Goal: Information Seeking & Learning: Learn about a topic

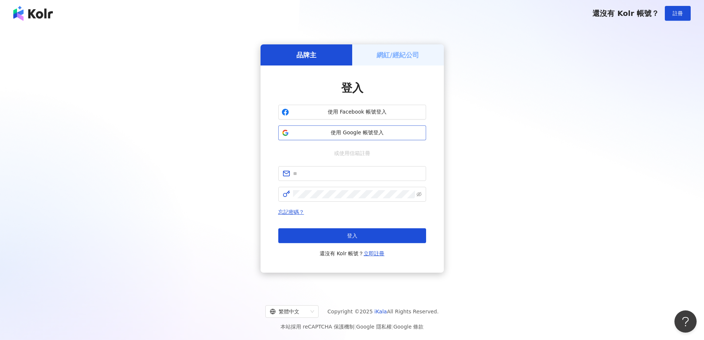
click at [376, 133] on span "使用 Google 帳號登入" at bounding box center [357, 132] width 131 height 7
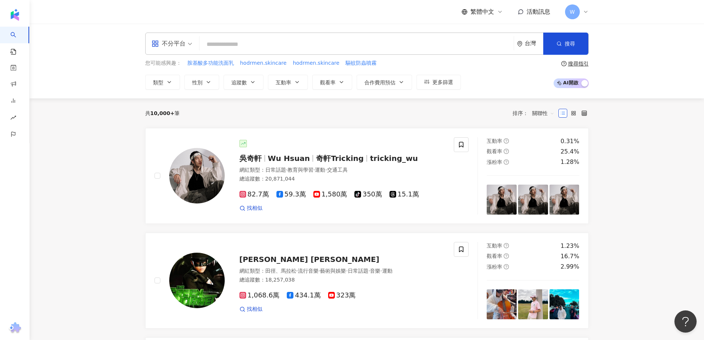
click at [329, 110] on div "共 10,000+ 筆 排序： 關聯性" at bounding box center [367, 113] width 444 height 12
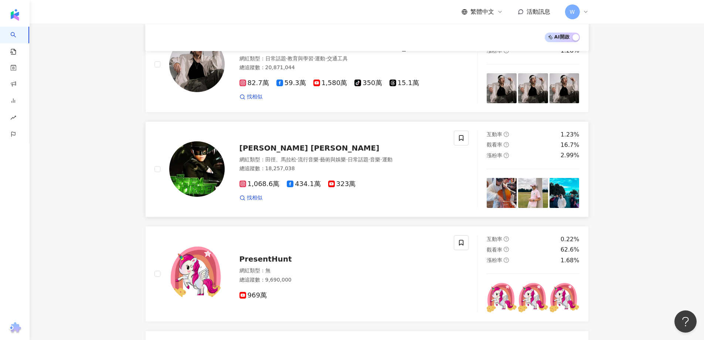
scroll to position [109, 0]
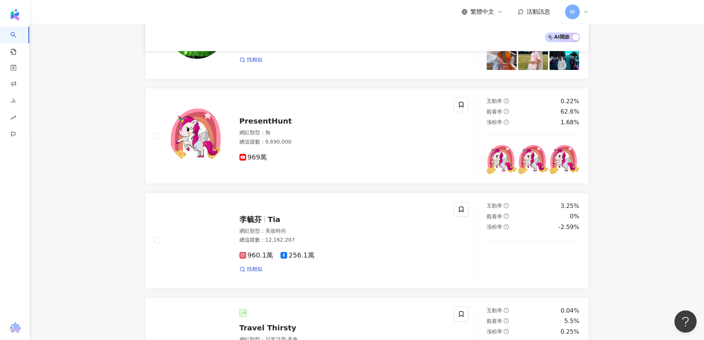
scroll to position [220, 0]
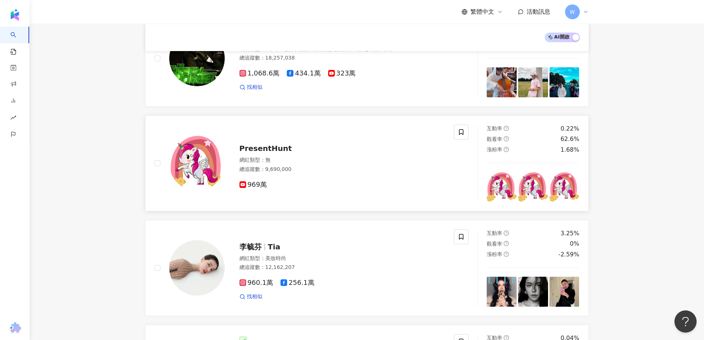
click at [282, 149] on span "PresentHunt" at bounding box center [266, 148] width 52 height 9
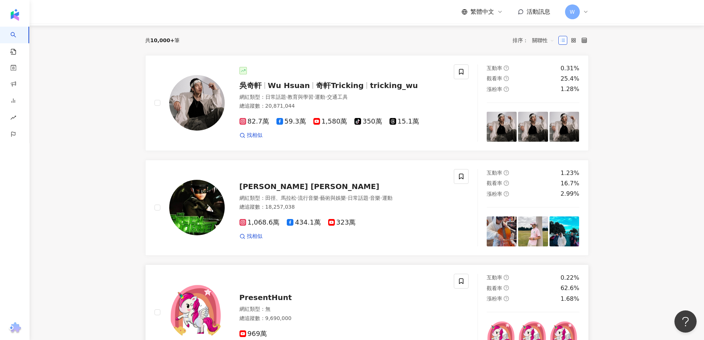
scroll to position [0, 0]
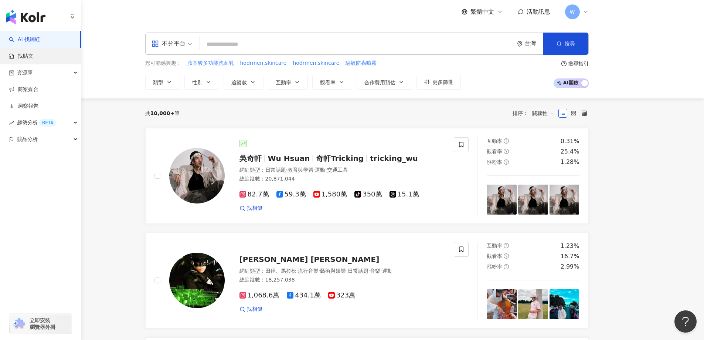
click at [33, 57] on link "找貼文" at bounding box center [21, 55] width 24 height 7
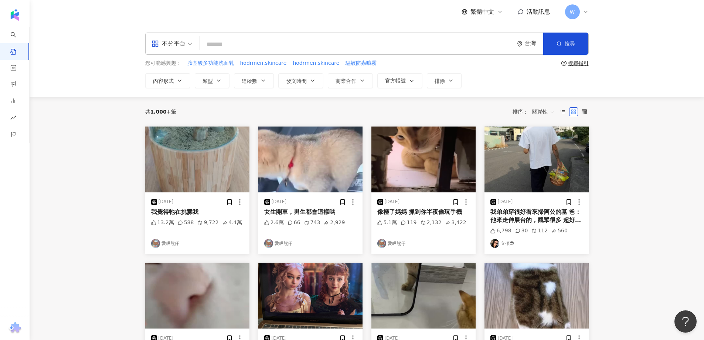
click at [661, 137] on main "不分平台 台灣 搜尋 您可能感興趣： 胺基酸多功能洗面乳 hodrmen.skincare hodrmen.skincare 驅蚊防蟲噴霧 搜尋指引 內容形式…" at bounding box center [367, 301] width 675 height 554
click at [211, 153] on img "button" at bounding box center [197, 159] width 104 height 66
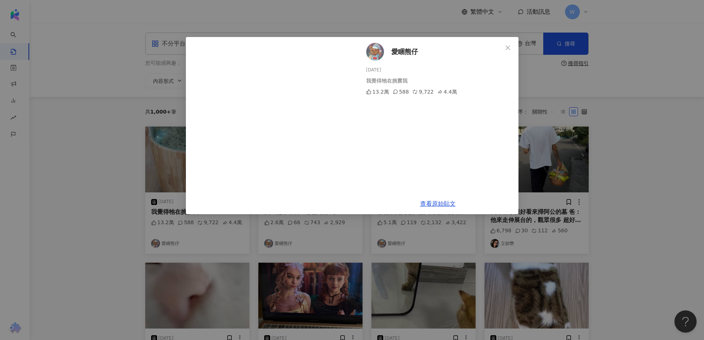
click at [622, 146] on div "愛睏熊仔 2025/9/9 我覺得牠在挑釁我 13.2萬 588 9,722 4.4萬 查看原始貼文" at bounding box center [352, 170] width 704 height 340
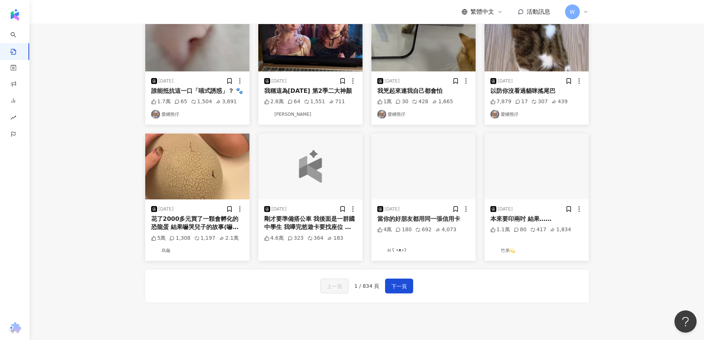
scroll to position [328, 0]
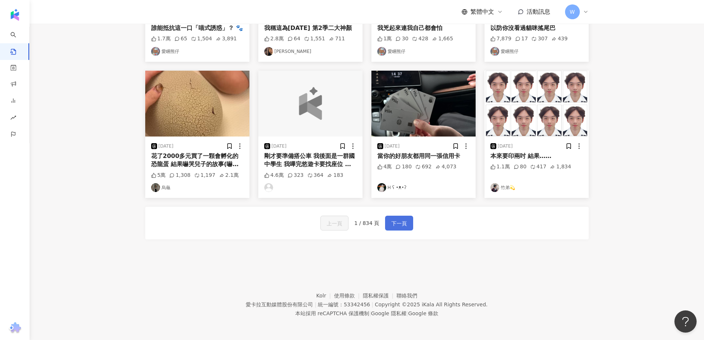
click at [395, 220] on span "下一頁" at bounding box center [399, 223] width 16 height 9
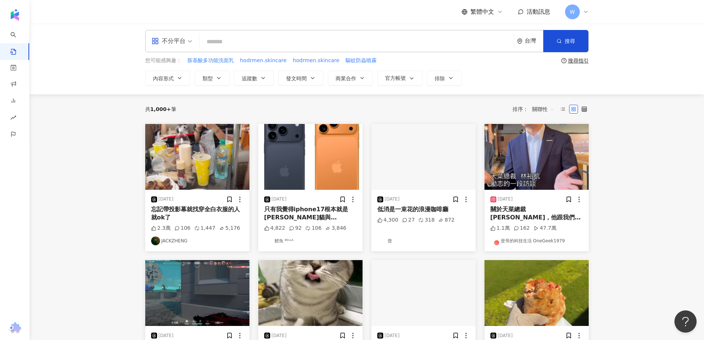
scroll to position [0, 0]
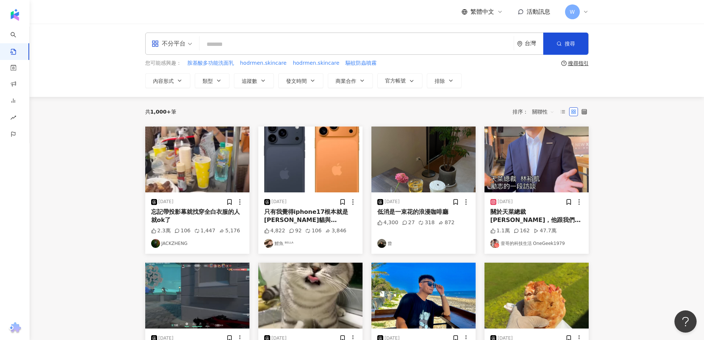
click at [611, 170] on main "不分平台 台灣 搜尋 您可能感興趣： 胺基酸多功能洗面乳 hodrmen.skincare hodrmen.skincare 驅蚊防蟲噴霧 搜尋指引 內容形式…" at bounding box center [367, 314] width 675 height 580
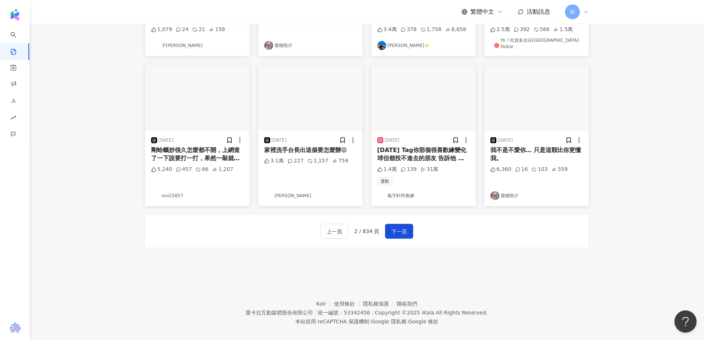
scroll to position [342, 0]
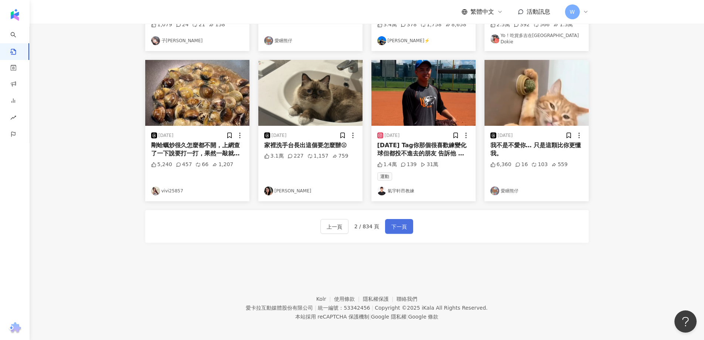
click at [408, 226] on button "下一頁" at bounding box center [399, 226] width 28 height 15
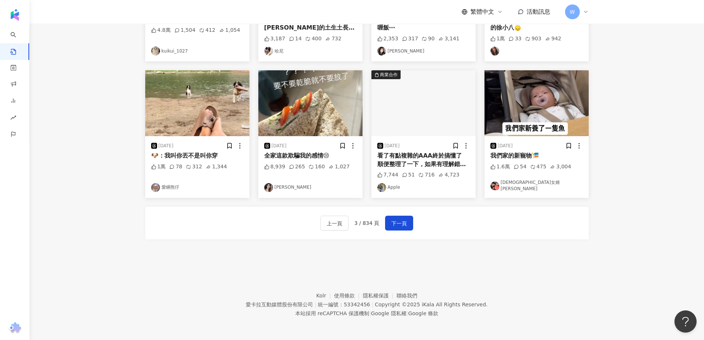
scroll to position [217, 0]
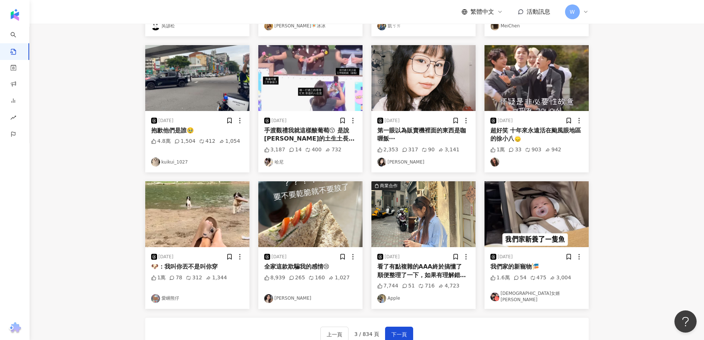
click at [607, 176] on main "不分平台 台灣 搜尋 您可能感興趣： 胺基酸多功能洗面乳 hodrmen.skincare hodrmen.skincare 驅蚊防蟲噴霧 搜尋指引 內容形式…" at bounding box center [367, 87] width 675 height 562
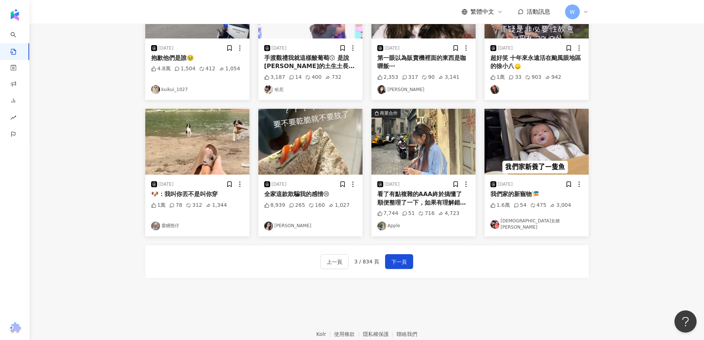
scroll to position [291, 0]
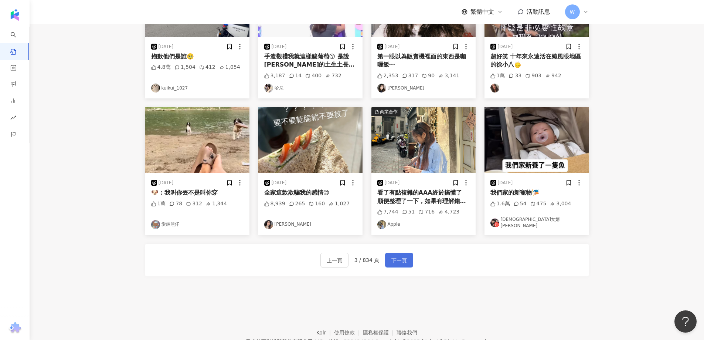
click at [404, 256] on span "下一頁" at bounding box center [399, 260] width 16 height 9
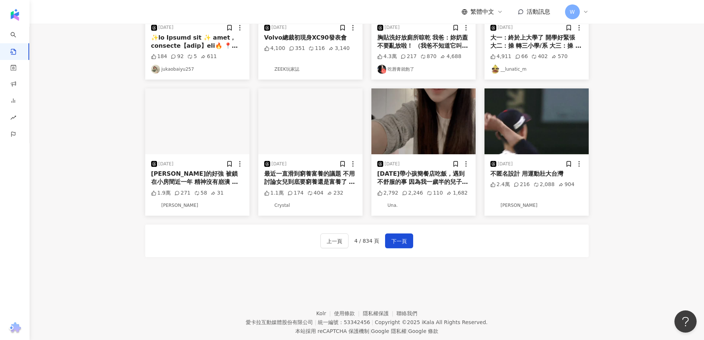
scroll to position [328, 0]
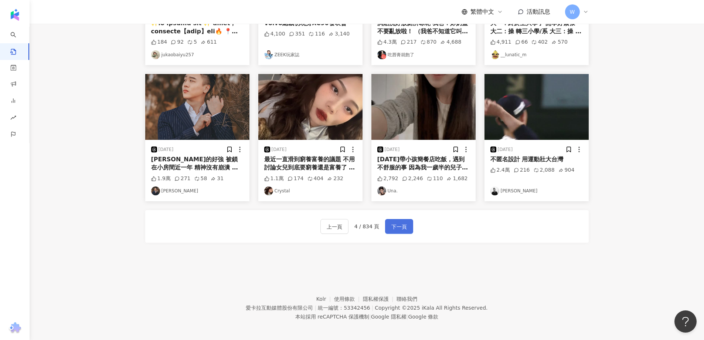
click at [401, 227] on span "下一頁" at bounding box center [399, 226] width 16 height 9
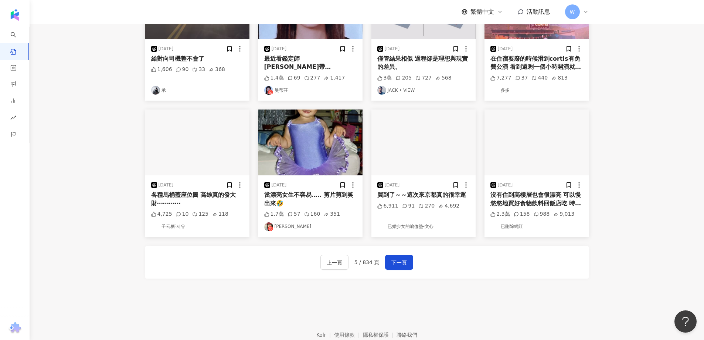
scroll to position [305, 0]
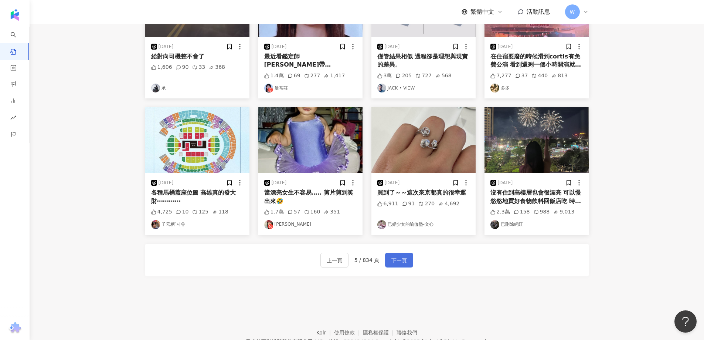
click at [398, 257] on span "下一頁" at bounding box center [399, 260] width 16 height 9
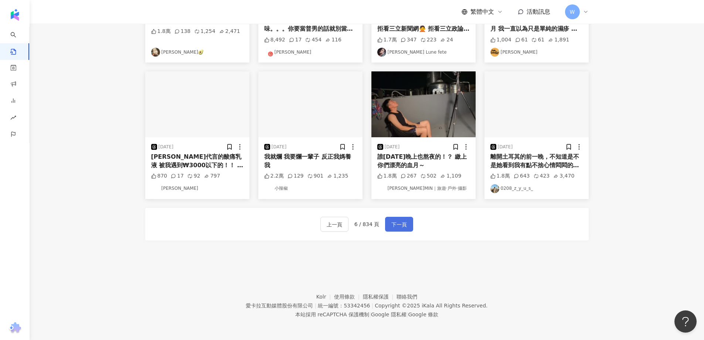
scroll to position [328, 0]
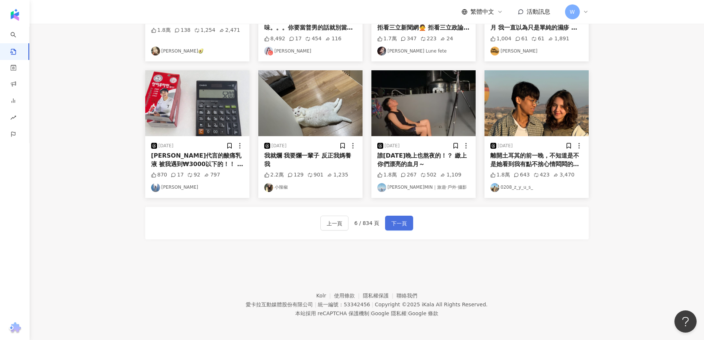
click at [401, 228] on button "下一頁" at bounding box center [399, 223] width 28 height 15
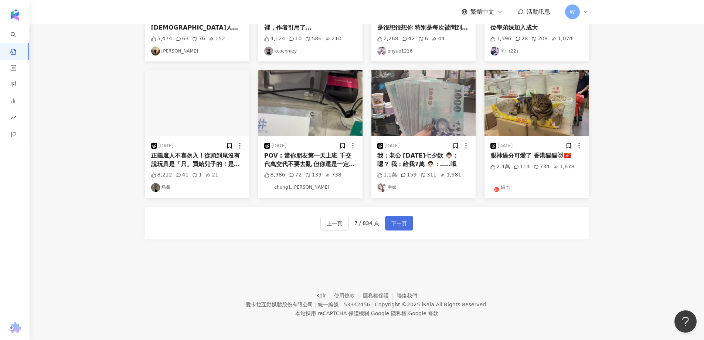
scroll to position [342, 0]
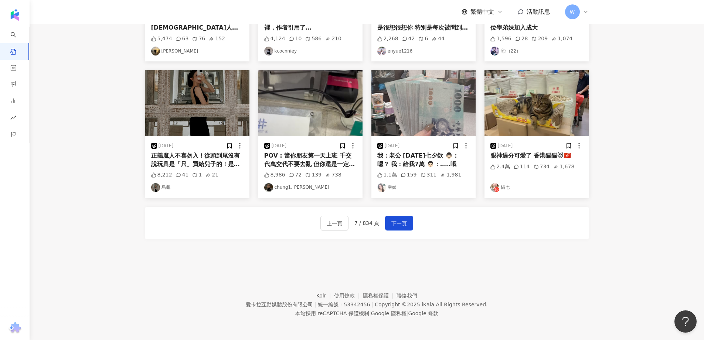
click at [197, 107] on img "button" at bounding box center [197, 103] width 104 height 66
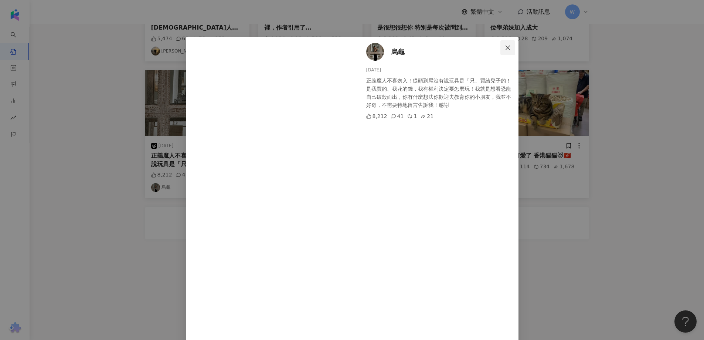
click at [505, 46] on icon "close" at bounding box center [508, 48] width 6 height 6
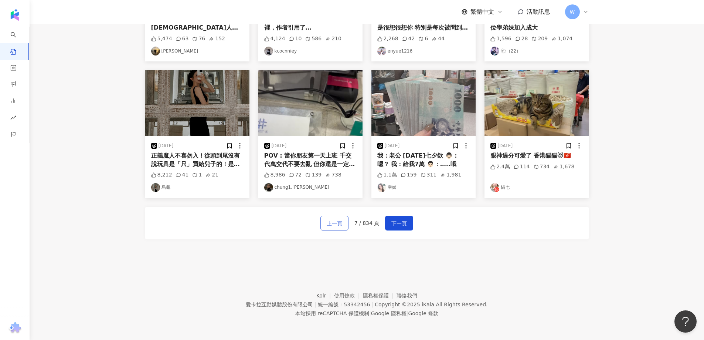
click at [335, 220] on span "上一頁" at bounding box center [335, 223] width 16 height 9
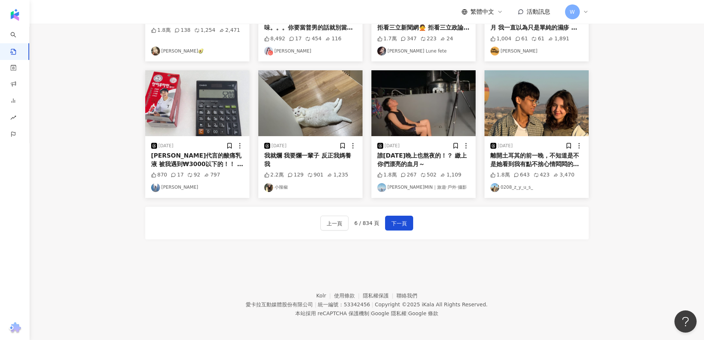
scroll to position [328, 0]
click at [340, 224] on span "上一頁" at bounding box center [335, 223] width 16 height 9
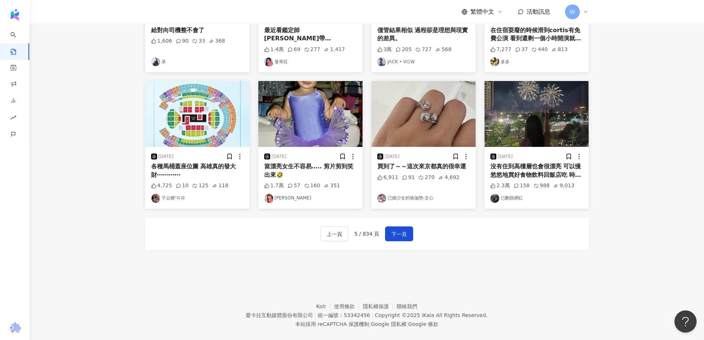
scroll to position [342, 0]
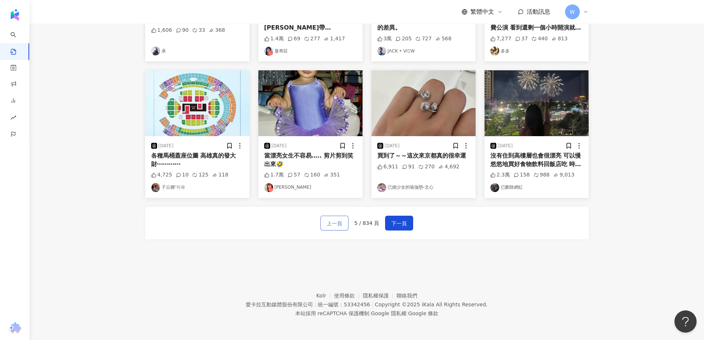
click at [336, 222] on span "上一頁" at bounding box center [335, 223] width 16 height 9
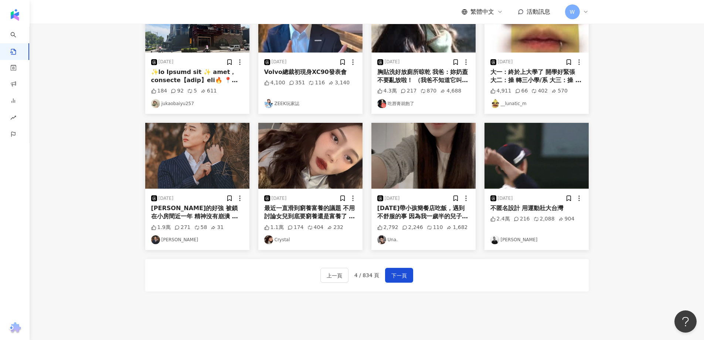
scroll to position [291, 0]
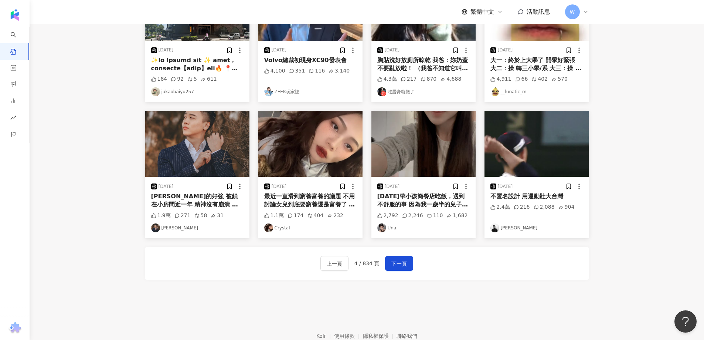
click at [543, 59] on div "大一：終於上大學了 開學好緊張 大二：操 轉三小學/系 大三：操 要岩壁 大四：操 要岩壁 🤡🤡🤡🤡🤡🤡" at bounding box center [537, 64] width 92 height 17
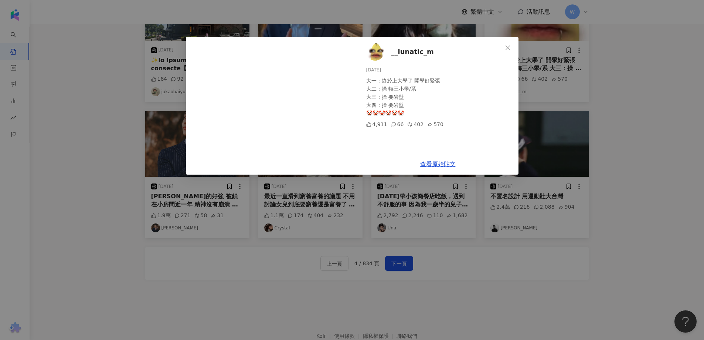
click at [600, 107] on div "__lunatic_m 2025/9/8 大一：終於上大學了 開學好緊張 大二：操 轉三小學/系 大三：操 要岩壁 大四：操 要岩壁 🤡🤡🤡🤡🤡🤡 4,911…" at bounding box center [352, 170] width 704 height 340
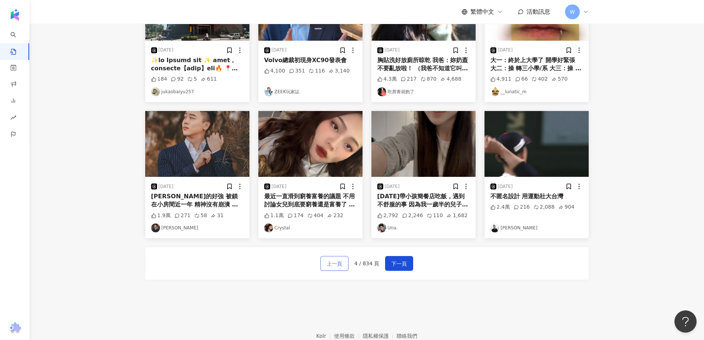
click at [339, 260] on span "上一頁" at bounding box center [335, 263] width 16 height 9
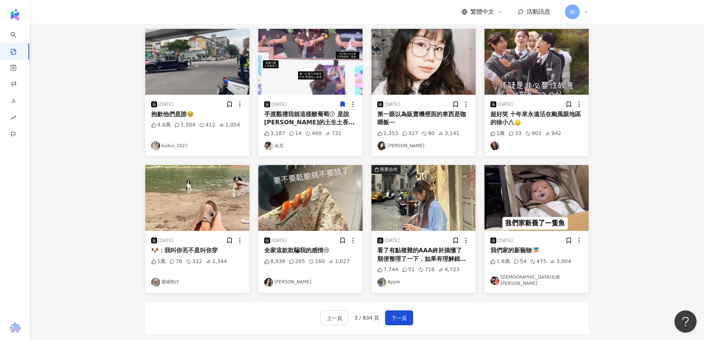
scroll to position [254, 0]
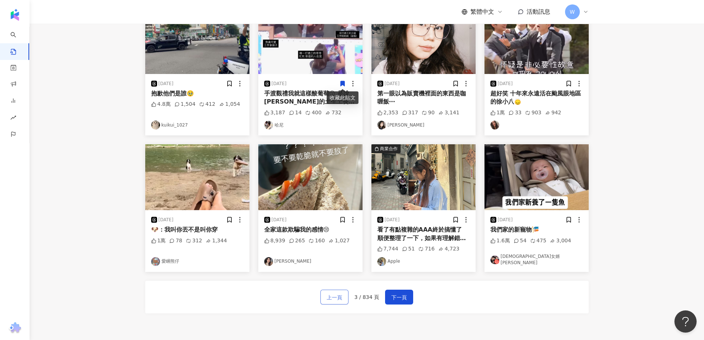
click at [334, 299] on span "上一頁" at bounding box center [335, 297] width 16 height 9
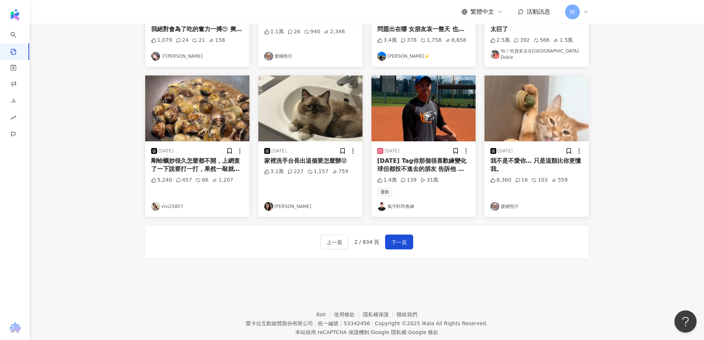
scroll to position [342, 0]
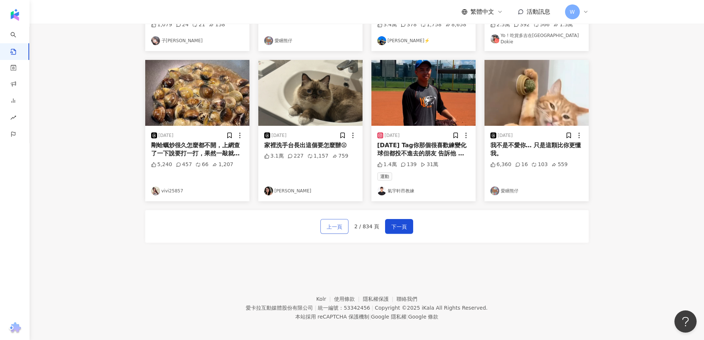
click at [347, 221] on button "上一頁" at bounding box center [334, 226] width 28 height 15
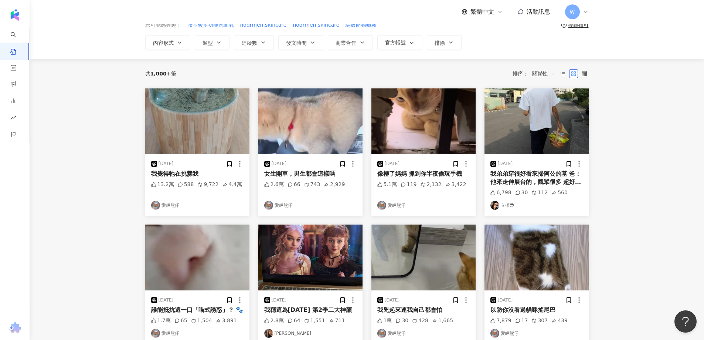
scroll to position [33, 0]
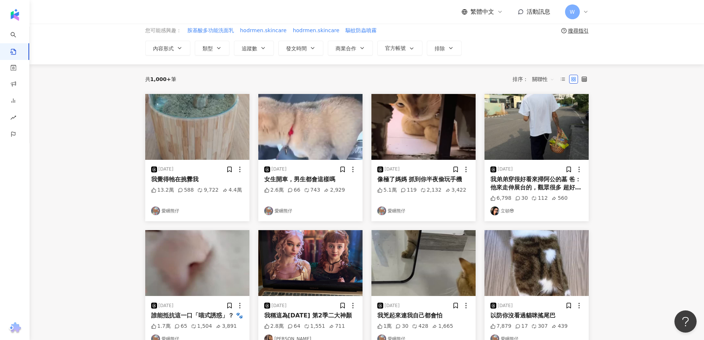
click at [533, 147] on img "button" at bounding box center [537, 127] width 104 height 66
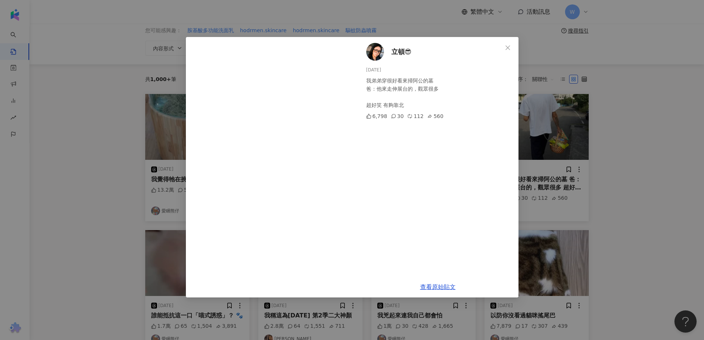
click at [600, 156] on div "立頓😎 2025/9/6 我弟弟穿很好看來掃阿公的墓 爸：他來走伸展台的，觀眾很多 超好笑 有夠靠北 6,798 30 112 560 查看原始貼文" at bounding box center [352, 170] width 704 height 340
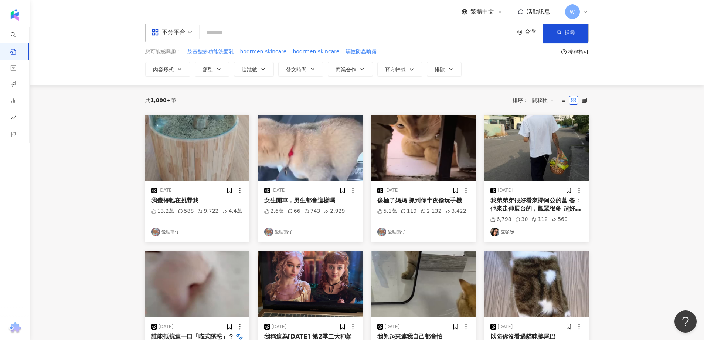
scroll to position [0, 0]
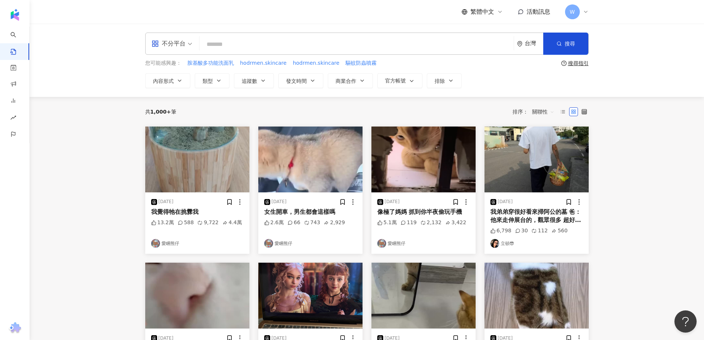
click at [198, 158] on img "button" at bounding box center [197, 159] width 104 height 66
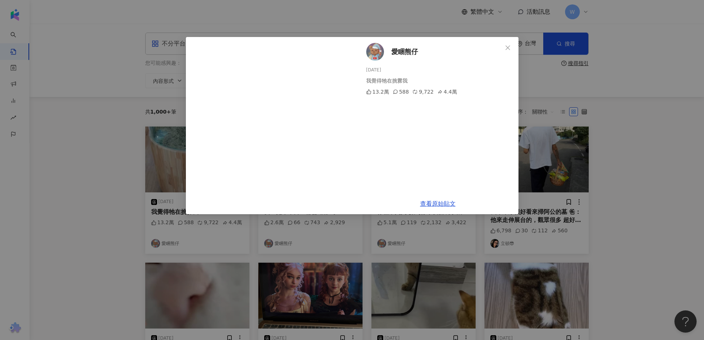
click at [598, 166] on div "愛睏熊仔 2025/9/9 我覺得牠在挑釁我 13.2萬 588 9,722 4.4萬 查看原始貼文" at bounding box center [352, 170] width 704 height 340
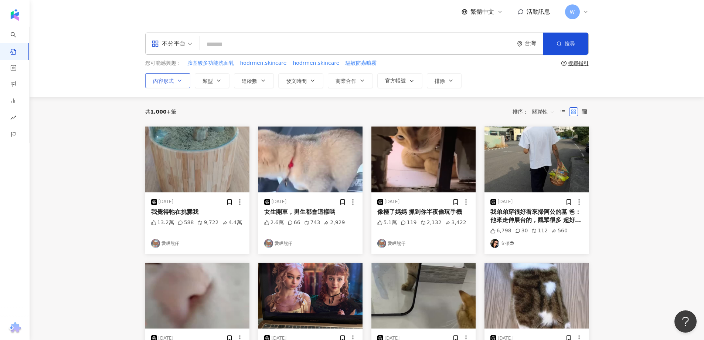
click at [168, 87] on button "內容形式" at bounding box center [167, 80] width 45 height 15
click at [207, 82] on span "類型" at bounding box center [208, 81] width 10 height 6
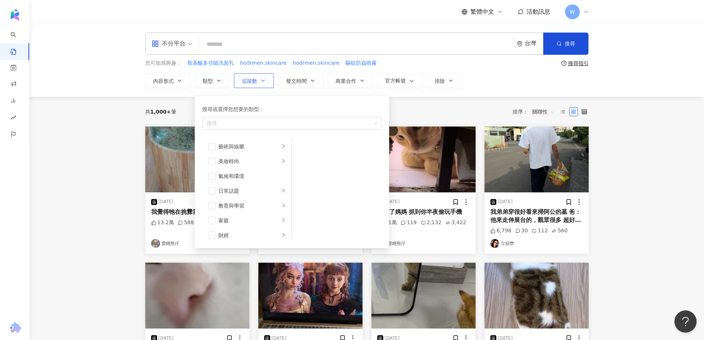
click at [254, 79] on span "追蹤數" at bounding box center [250, 81] width 16 height 6
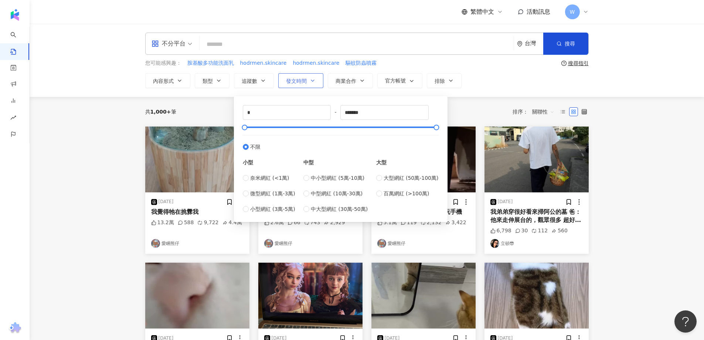
click at [293, 79] on span "發文時間" at bounding box center [296, 81] width 21 height 6
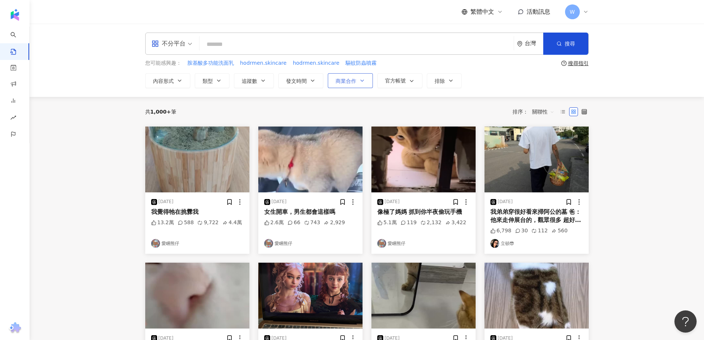
click at [348, 79] on span "商業合作" at bounding box center [346, 81] width 21 height 6
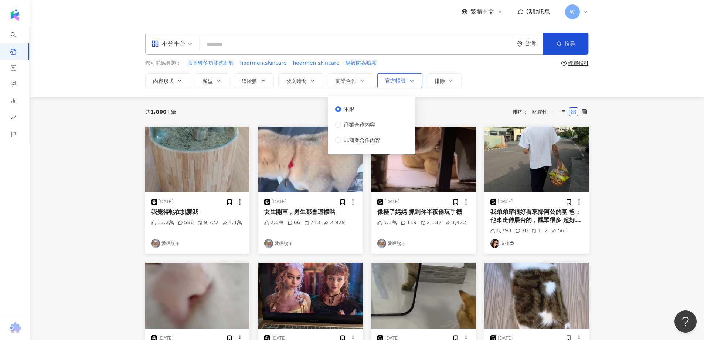
click at [401, 79] on span "官方帳號" at bounding box center [395, 81] width 21 height 6
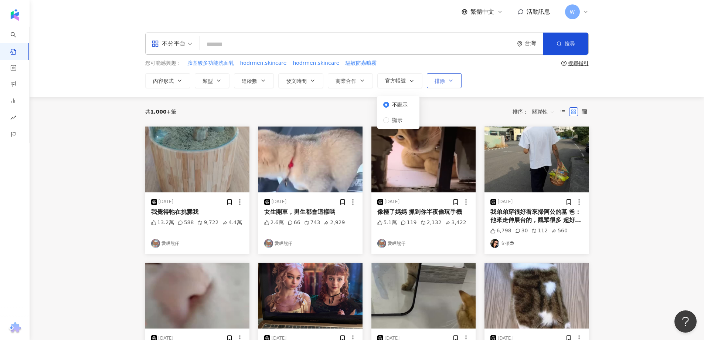
click at [442, 79] on span "排除" at bounding box center [440, 81] width 10 height 6
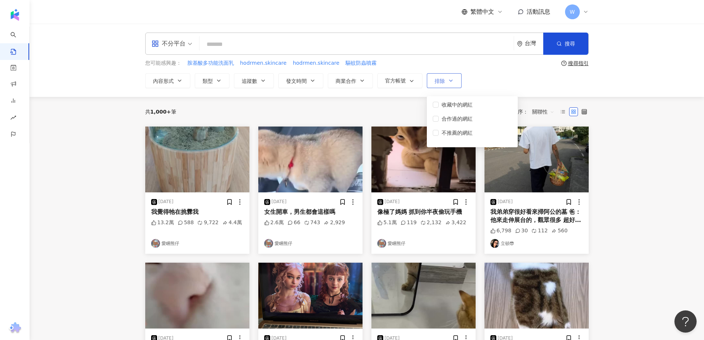
click at [439, 80] on span "排除" at bounding box center [440, 81] width 10 height 6
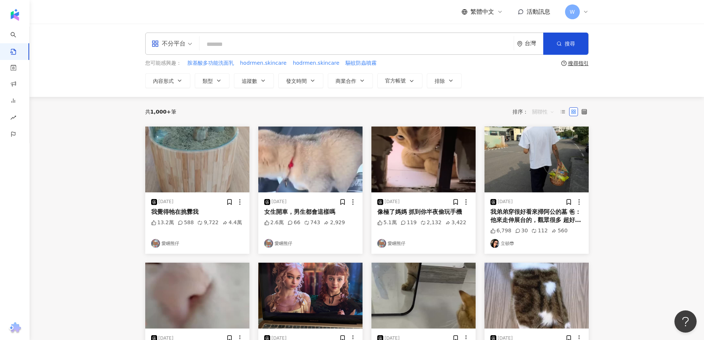
click at [552, 109] on span "關聯性" at bounding box center [543, 112] width 22 height 12
click at [542, 176] on div "留言數" at bounding box center [544, 177] width 21 height 8
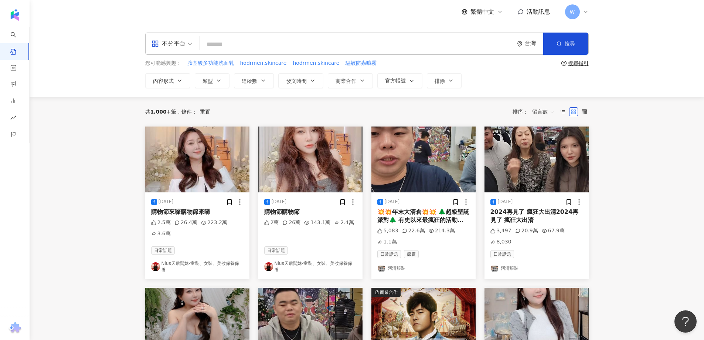
click at [614, 146] on main "不分平台 台灣 搜尋 您可能感興趣： 胺基酸多功能洗面乳 hodrmen.skincare hodrmen.skincare 驅蚊防蟲噴霧 搜尋指引 內容形式…" at bounding box center [367, 342] width 675 height 637
click at [525, 110] on div "排序： 留言數" at bounding box center [536, 112] width 46 height 12
click at [539, 111] on span "留言數" at bounding box center [543, 112] width 22 height 12
click at [548, 136] on div "互動數" at bounding box center [544, 139] width 21 height 8
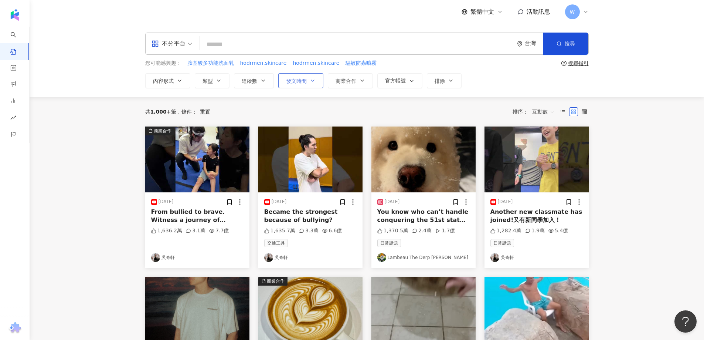
click at [301, 80] on span "發文時間" at bounding box center [296, 81] width 21 height 6
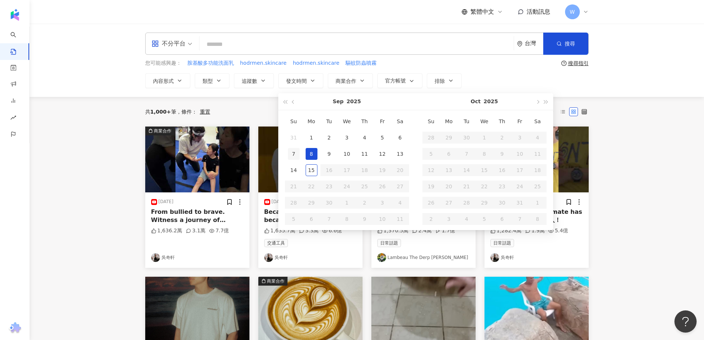
type input "**********"
click at [297, 154] on div "7" at bounding box center [294, 154] width 12 height 12
type input "**********"
click at [313, 153] on div "8" at bounding box center [312, 154] width 12 height 12
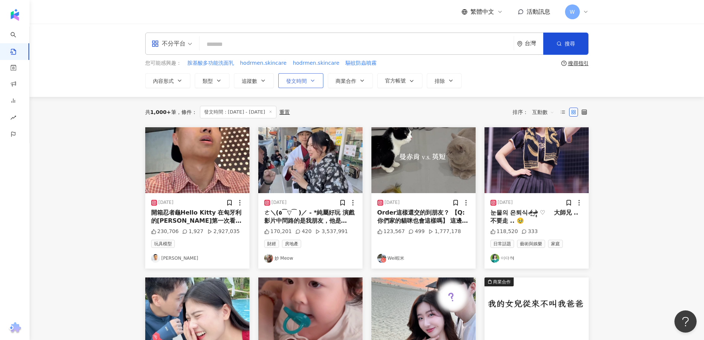
click at [309, 84] on button "發文時間" at bounding box center [300, 80] width 45 height 15
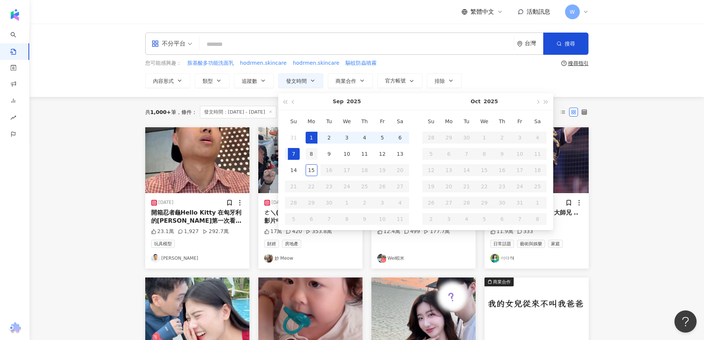
type input "**********"
click at [311, 159] on div "8" at bounding box center [312, 154] width 12 height 12
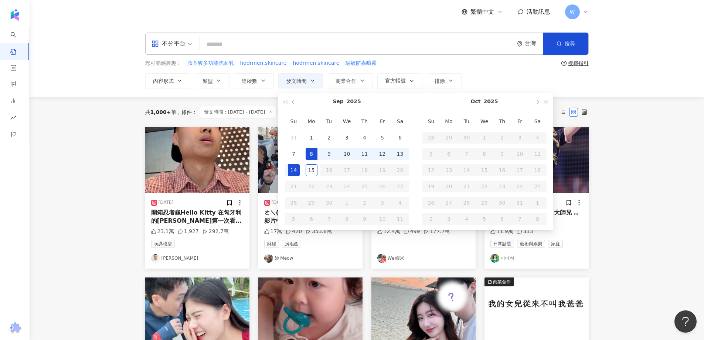
click at [294, 169] on div "14" at bounding box center [294, 170] width 12 height 12
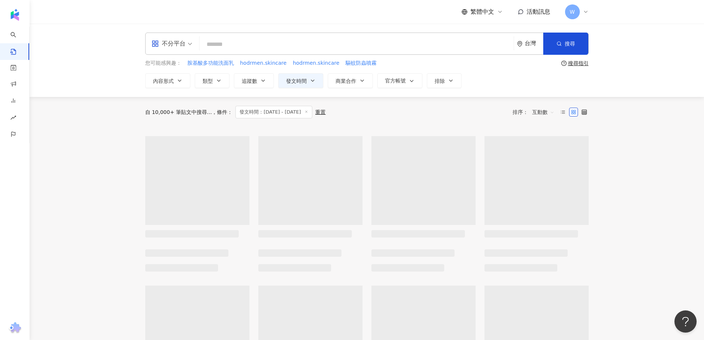
type input "**********"
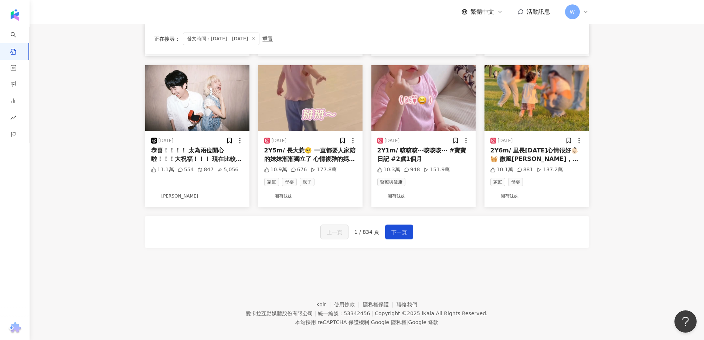
scroll to position [370, 0]
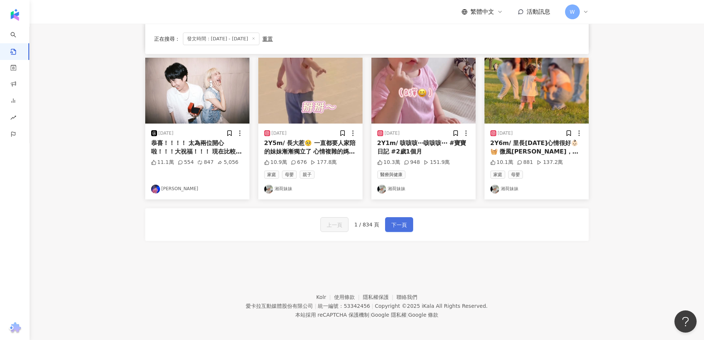
click at [397, 225] on span "下一頁" at bounding box center [399, 224] width 16 height 9
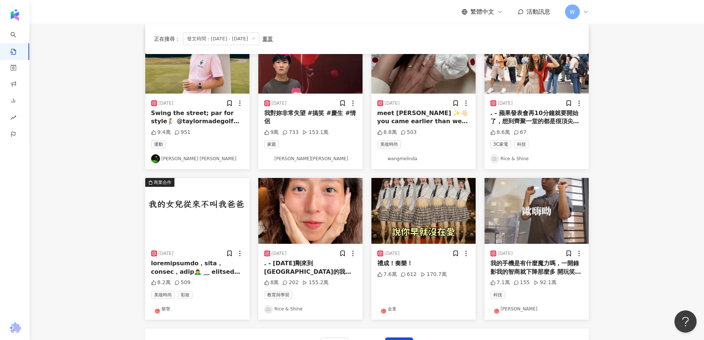
scroll to position [296, 0]
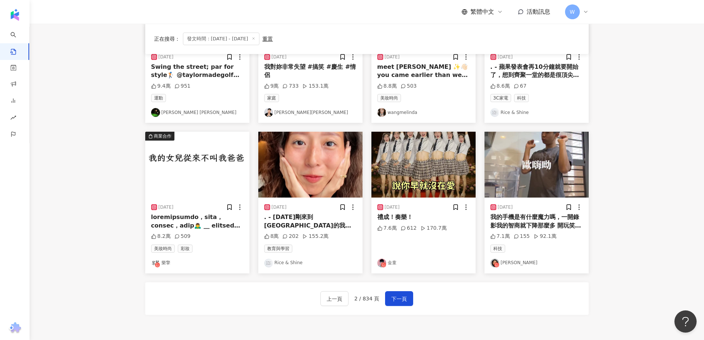
click at [398, 288] on div "上一頁 2 / 834 頁 下一頁" at bounding box center [367, 298] width 444 height 33
click at [398, 294] on span "下一頁" at bounding box center [399, 298] width 16 height 9
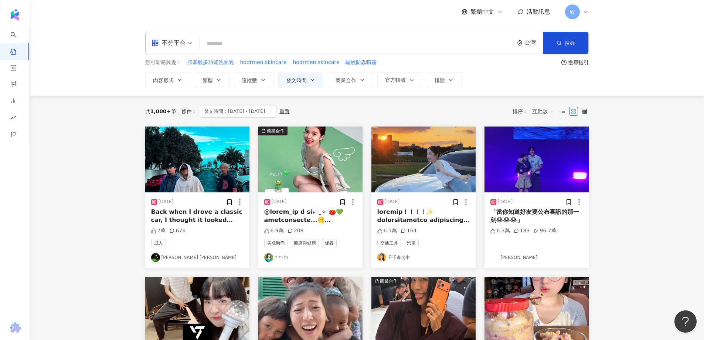
scroll to position [0, 0]
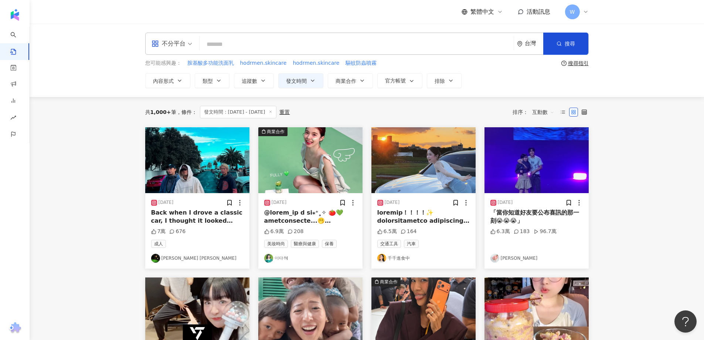
click at [616, 117] on main "**********" at bounding box center [367, 326] width 675 height 605
click at [556, 111] on div "互動數" at bounding box center [543, 112] width 30 height 12
click at [550, 123] on div "關聯性" at bounding box center [544, 127] width 21 height 8
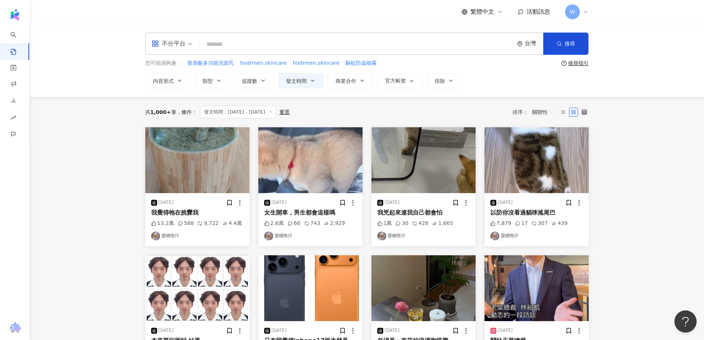
click at [540, 116] on span "關聯性" at bounding box center [543, 112] width 22 height 12
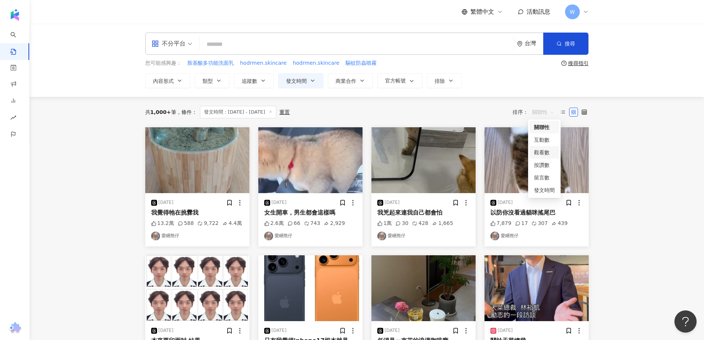
click at [547, 150] on div "觀看數" at bounding box center [544, 152] width 21 height 8
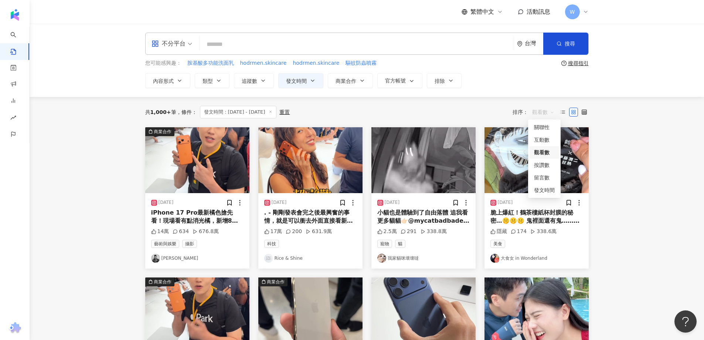
click at [552, 113] on span "觀看數" at bounding box center [543, 112] width 22 height 12
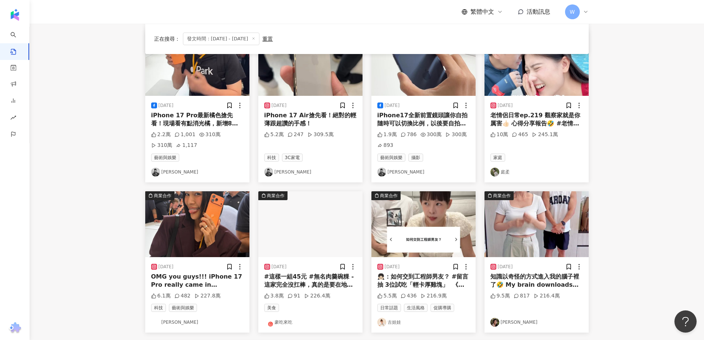
scroll to position [333, 0]
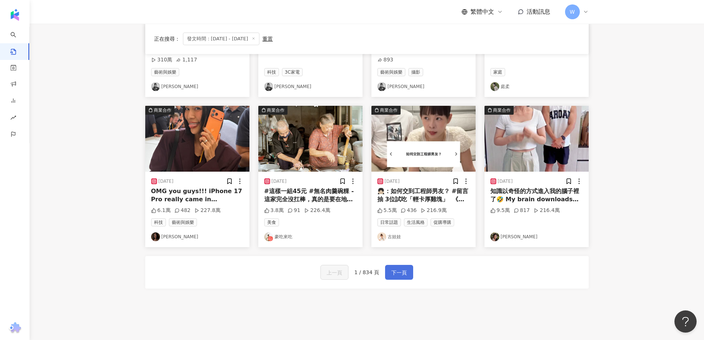
click at [408, 272] on button "下一頁" at bounding box center [399, 272] width 28 height 15
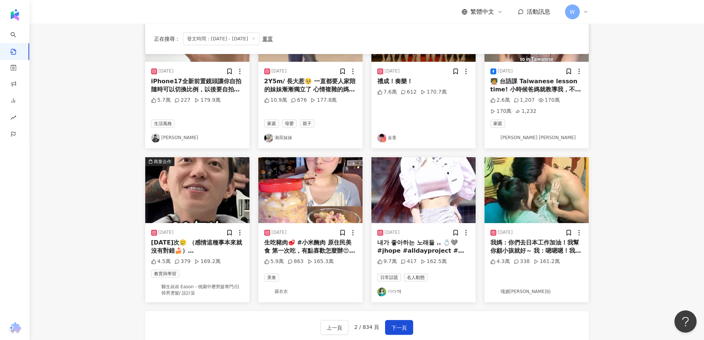
scroll to position [296, 0]
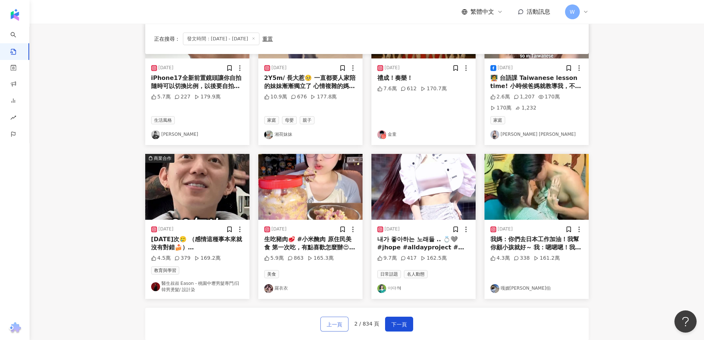
click at [342, 320] on span "上一頁" at bounding box center [335, 324] width 16 height 9
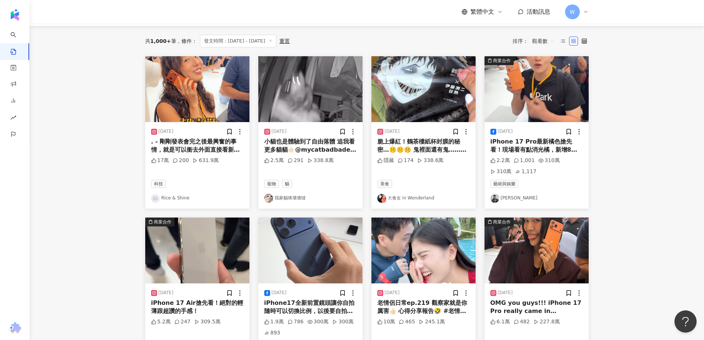
scroll to position [0, 0]
